Goal: Task Accomplishment & Management: Manage account settings

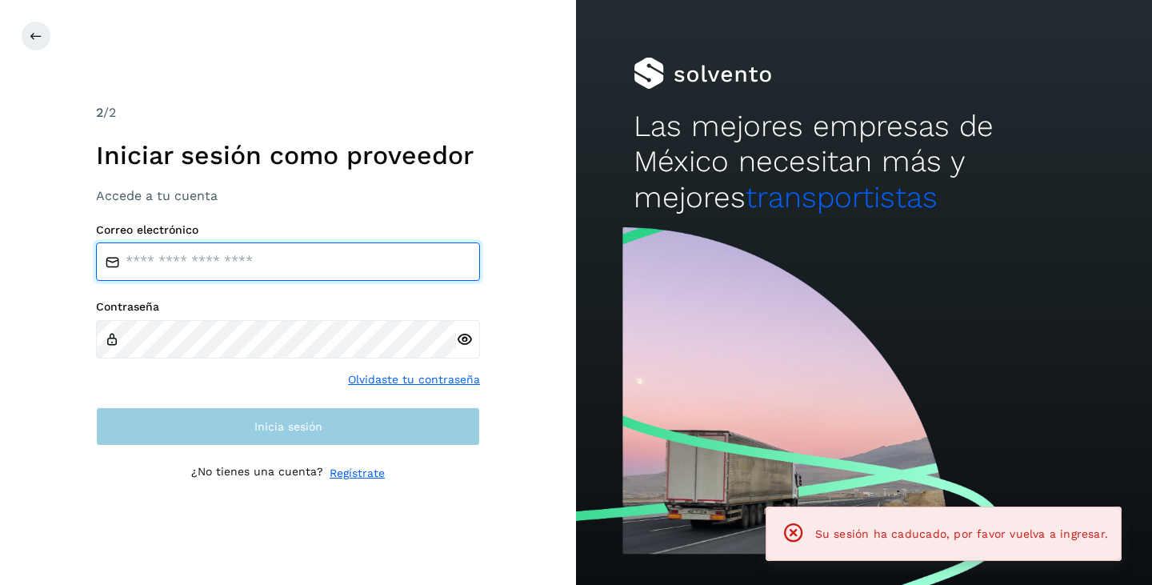
type input "**********"
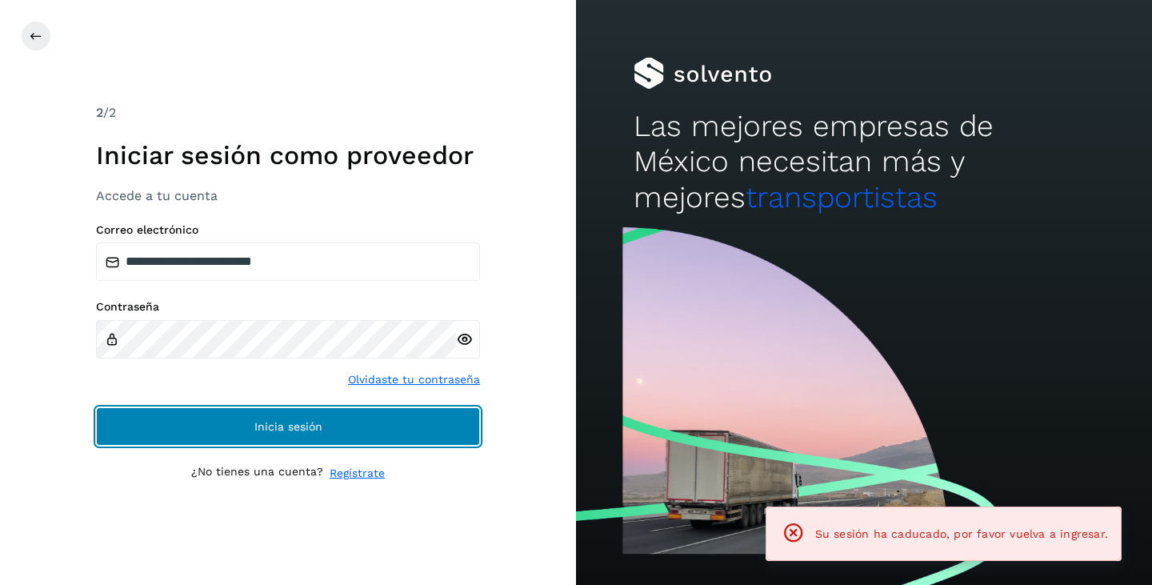
click at [287, 423] on span "Inicia sesión" at bounding box center [288, 426] width 68 height 11
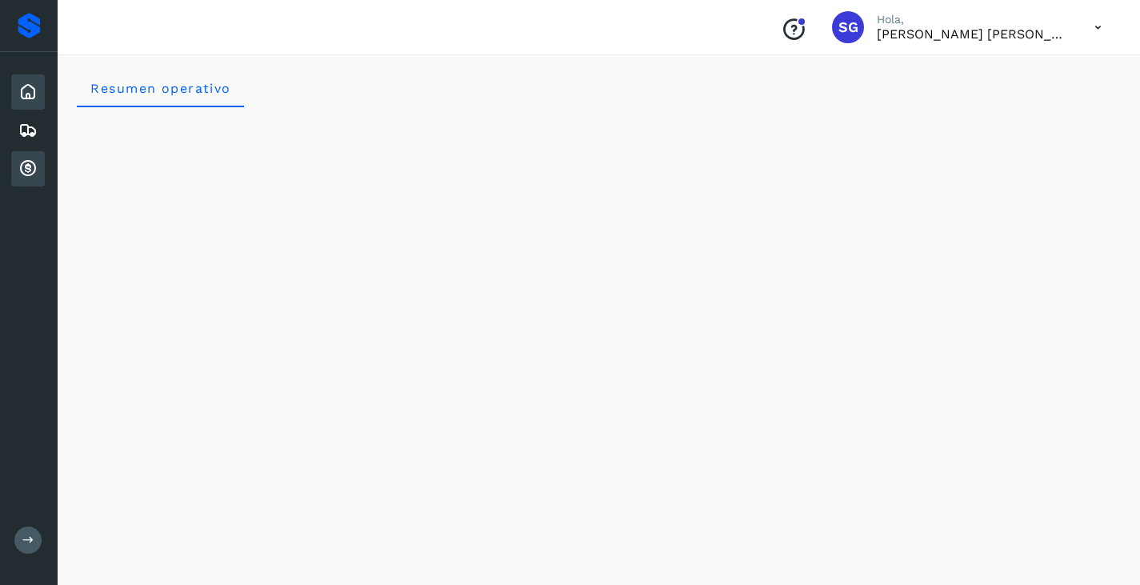
click at [33, 175] on icon at bounding box center [27, 168] width 19 height 19
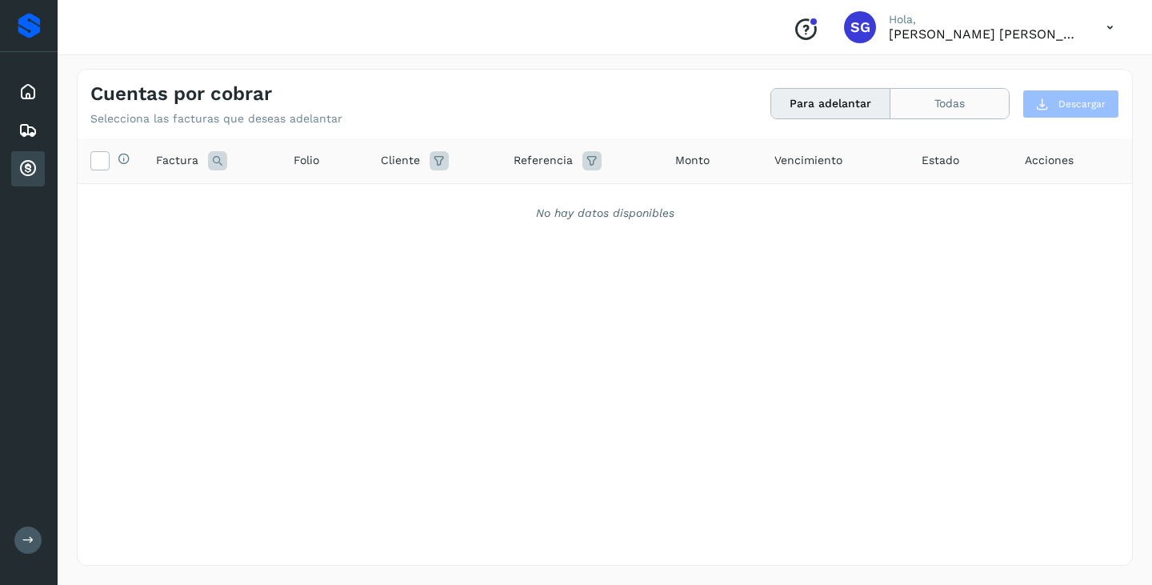
click at [953, 99] on button "Todas" at bounding box center [949, 104] width 118 height 30
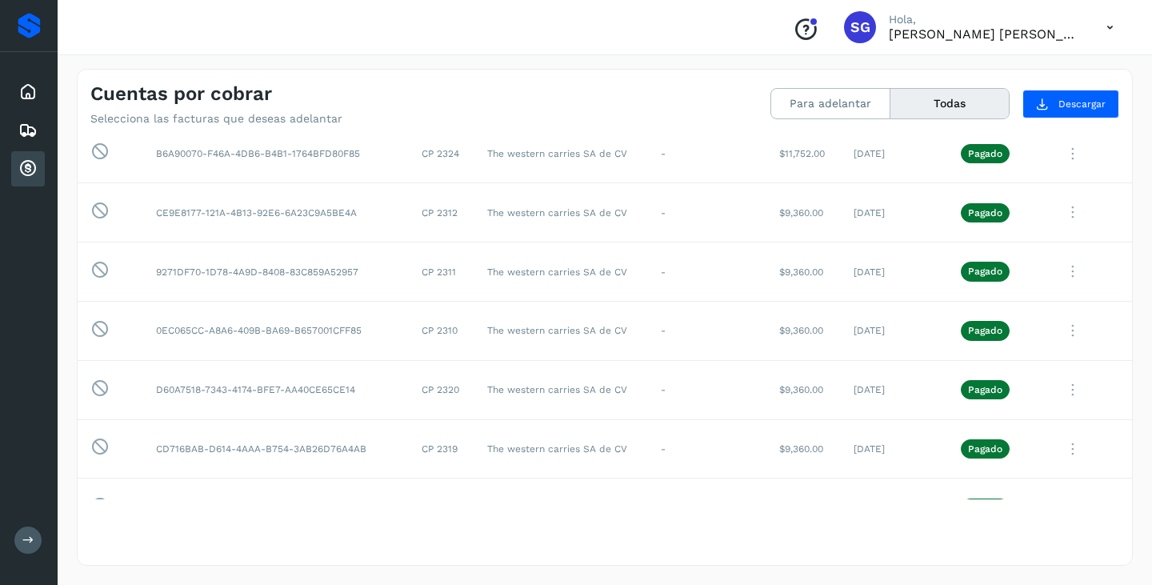
scroll to position [784, 0]
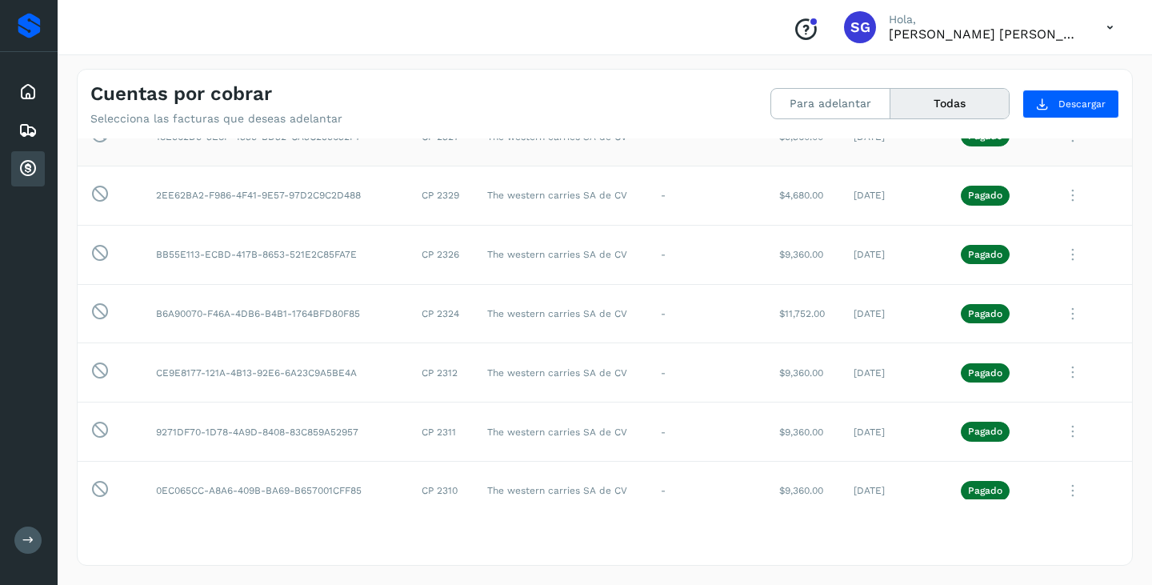
click at [1065, 145] on icon at bounding box center [1072, 136] width 32 height 33
click at [685, 101] on div at bounding box center [576, 292] width 1152 height 585
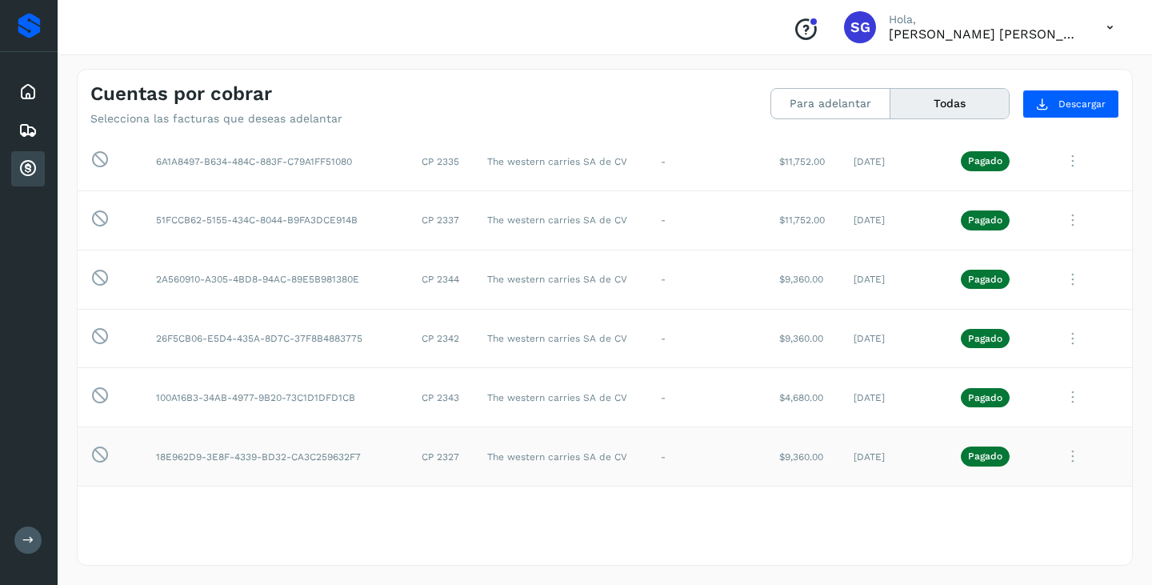
scroll to position [0, 0]
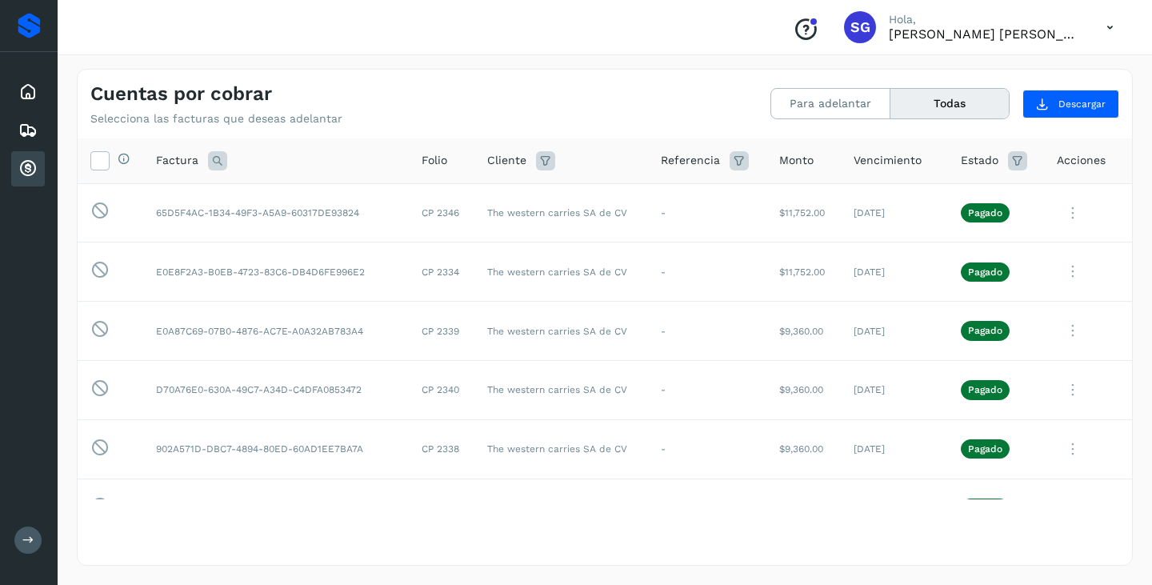
click at [1078, 156] on span "Acciones" at bounding box center [1080, 160] width 49 height 17
click at [102, 162] on icon at bounding box center [99, 159] width 17 height 17
click at [818, 20] on div at bounding box center [813, 22] width 10 height 10
